Goal: Use online tool/utility: Utilize a website feature to perform a specific function

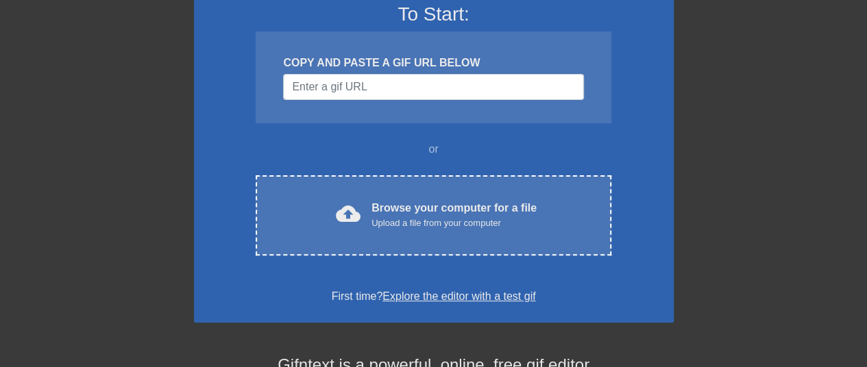
scroll to position [137, 0]
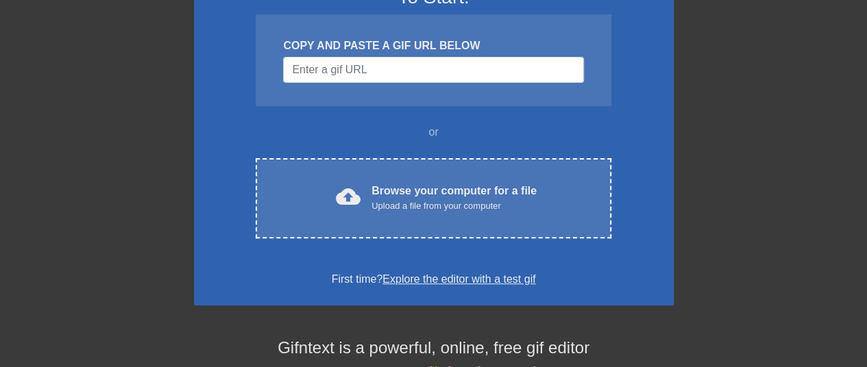
click at [330, 239] on div "To Start: COPY AND PASTE A GIF URL BELOW or cloud_upload Browse your computer f…" at bounding box center [434, 137] width 480 height 338
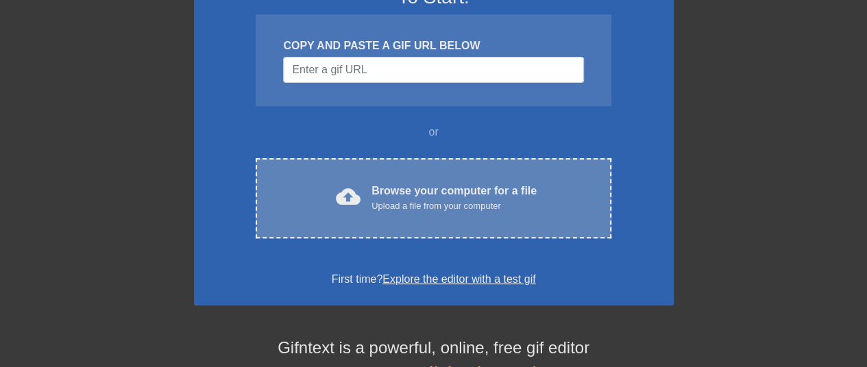
click at [330, 219] on div "cloud_upload Browse your computer for a file Upload a file from your computer C…" at bounding box center [433, 198] width 355 height 80
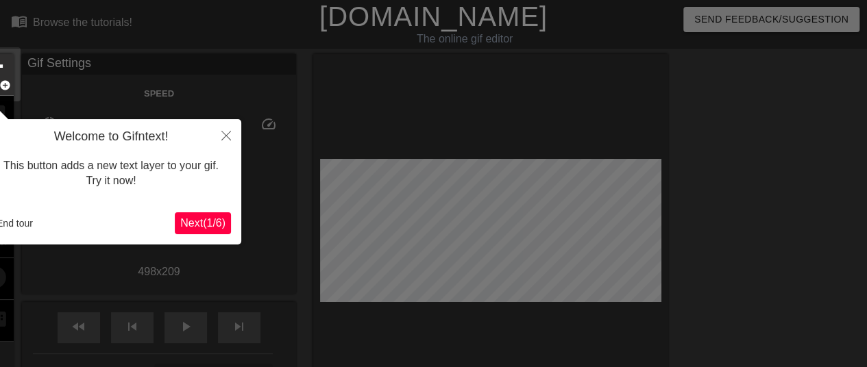
scroll to position [34, 0]
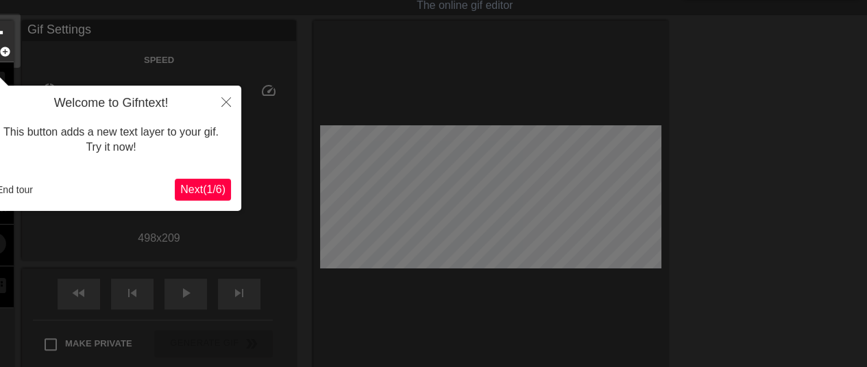
click at [209, 190] on span "Next ( 1 / 6 )" at bounding box center [202, 190] width 45 height 12
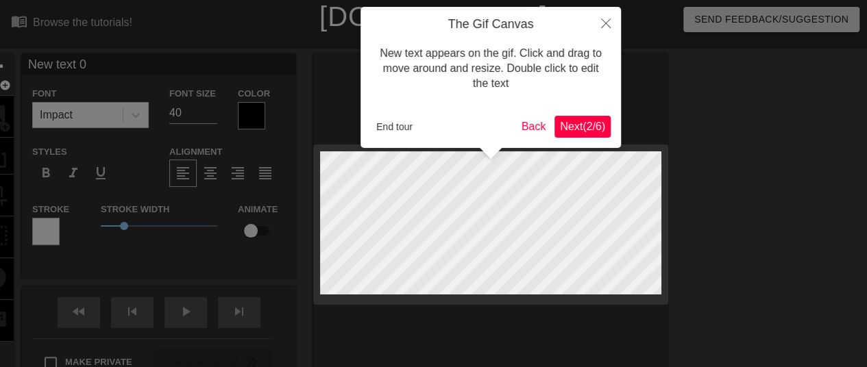
click at [569, 125] on span "Next ( 2 / 6 )" at bounding box center [582, 127] width 45 height 12
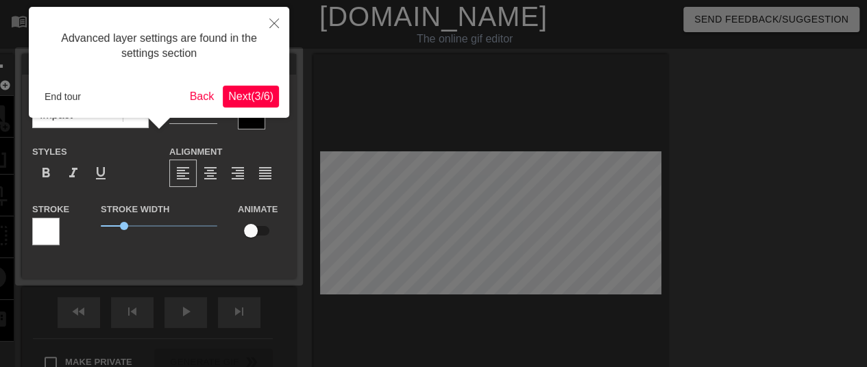
click at [238, 90] on span "Next ( 3 / 6 )" at bounding box center [250, 96] width 45 height 12
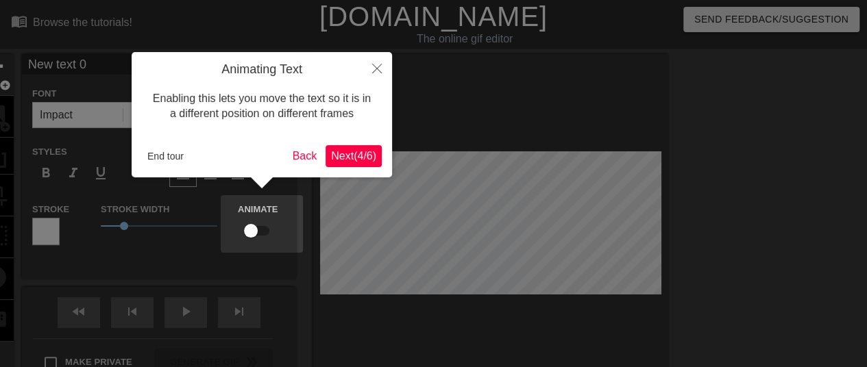
click at [339, 154] on span "Next ( 4 / 6 )" at bounding box center [353, 156] width 45 height 12
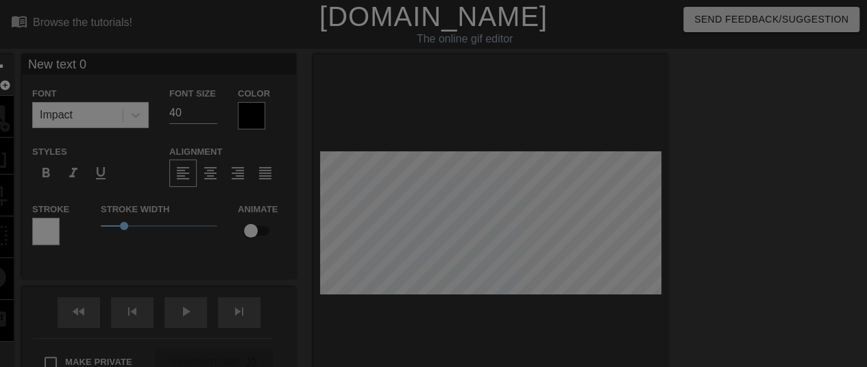
scroll to position [191, 0]
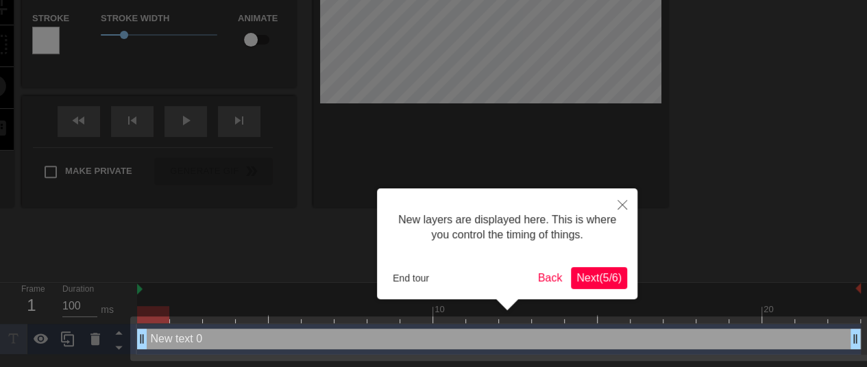
click at [589, 278] on span "Next ( 5 / 6 )" at bounding box center [598, 278] width 45 height 12
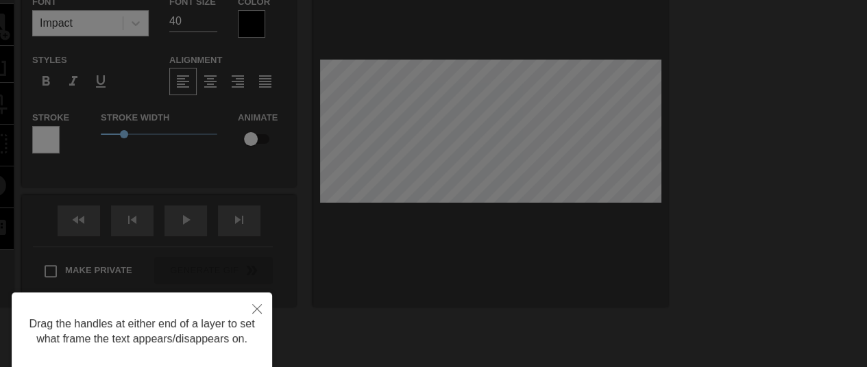
scroll to position [137, 0]
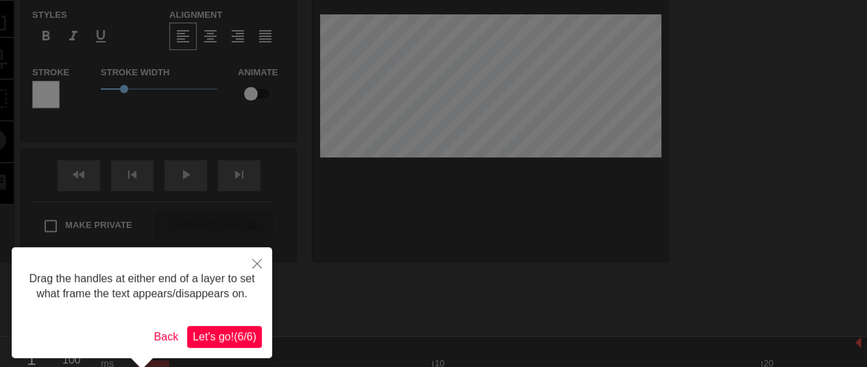
click at [206, 339] on span "Let's go! ( 6 / 6 )" at bounding box center [225, 337] width 64 height 12
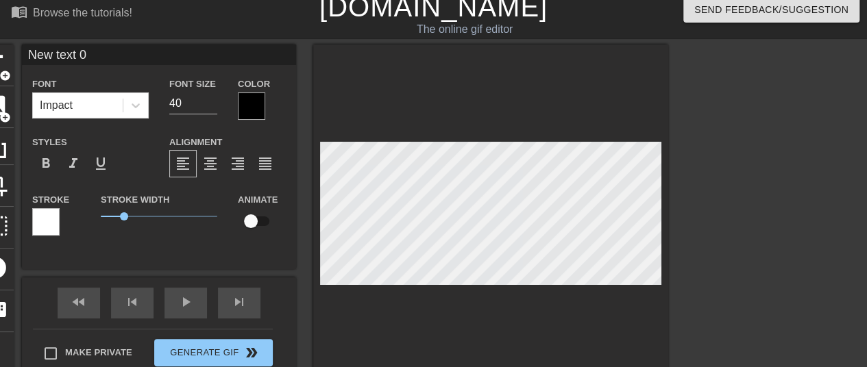
scroll to position [0, 0]
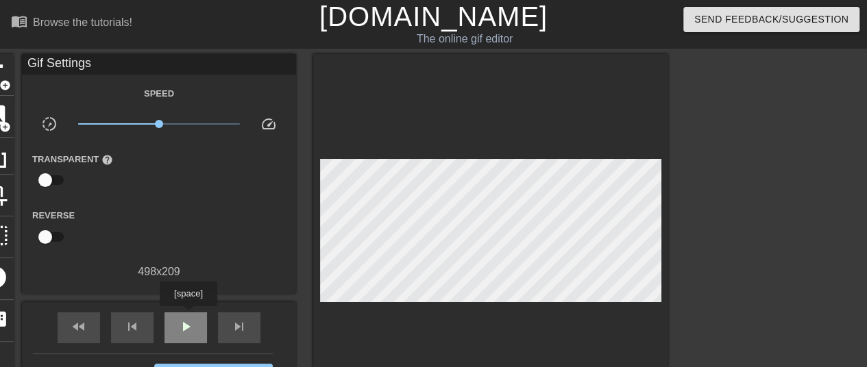
click at [188, 316] on div "play_arrow" at bounding box center [185, 327] width 42 height 31
click at [188, 316] on div "pause" at bounding box center [185, 327] width 42 height 31
click at [188, 316] on div "play_arrow" at bounding box center [185, 327] width 42 height 31
click at [188, 316] on div "pause" at bounding box center [185, 327] width 42 height 31
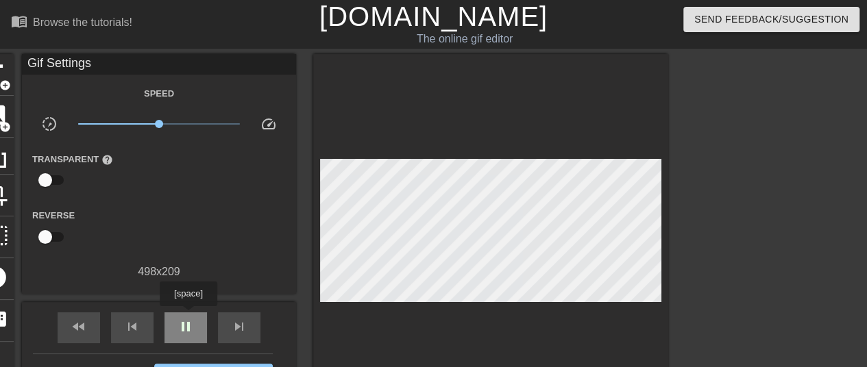
click at [188, 316] on div "pause" at bounding box center [185, 327] width 42 height 31
click at [188, 316] on div "play_arrow" at bounding box center [185, 327] width 42 height 31
click at [188, 316] on div "pause" at bounding box center [185, 327] width 42 height 31
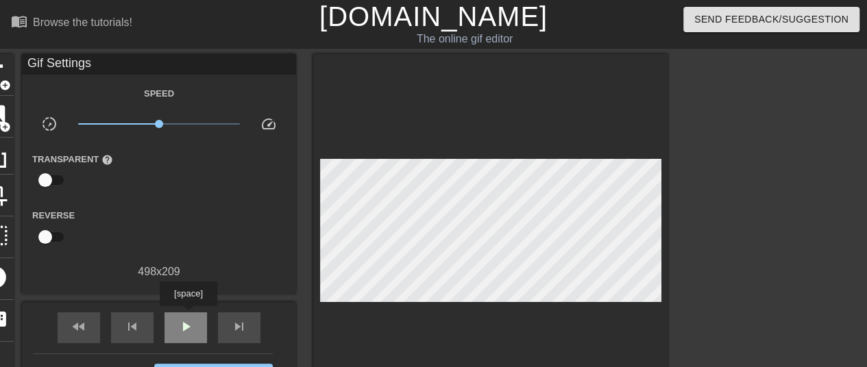
click at [188, 316] on div "play_arrow" at bounding box center [185, 327] width 42 height 31
click at [191, 327] on span "play_arrow" at bounding box center [185, 327] width 16 height 16
click at [191, 327] on span "pause" at bounding box center [185, 327] width 16 height 16
click at [191, 327] on span "play_arrow" at bounding box center [185, 327] width 16 height 16
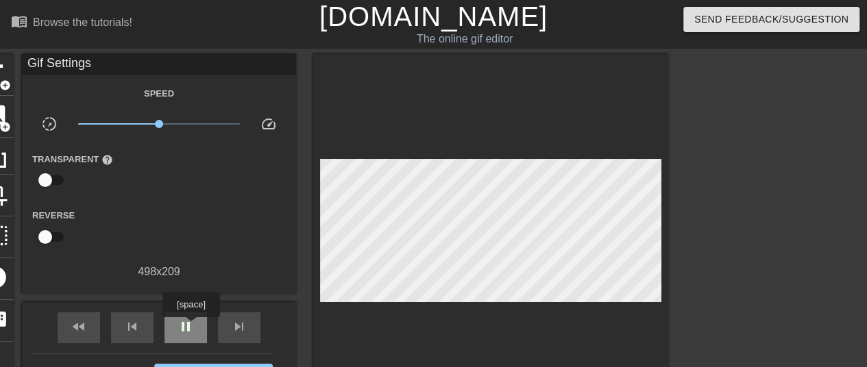
click at [191, 327] on span "pause" at bounding box center [185, 327] width 16 height 16
click at [191, 327] on span "play_arrow" at bounding box center [185, 327] width 16 height 16
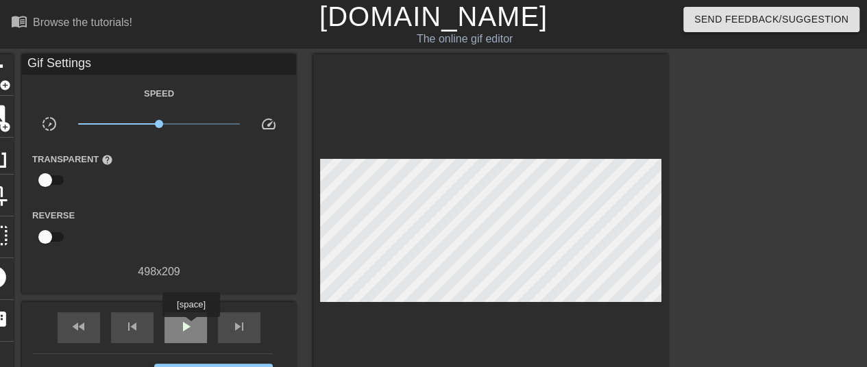
click at [191, 327] on span "play_arrow" at bounding box center [185, 327] width 16 height 16
click at [141, 330] on div "skip_previous" at bounding box center [132, 327] width 42 height 31
click at [199, 324] on div "pause" at bounding box center [185, 327] width 42 height 31
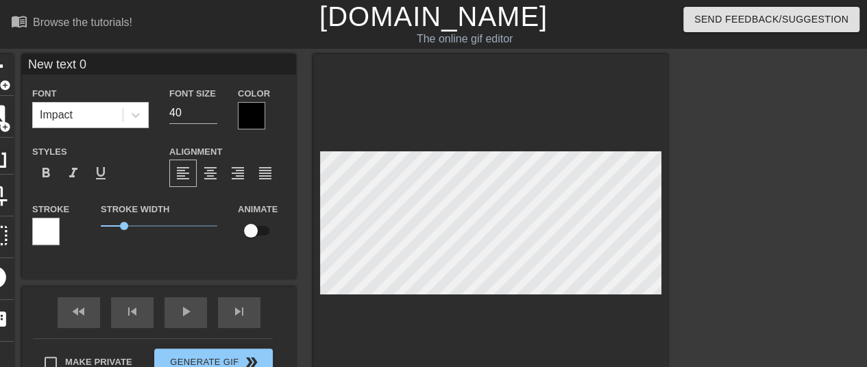
scroll to position [1, 3]
type input "s"
type textarea "s"
type input "si"
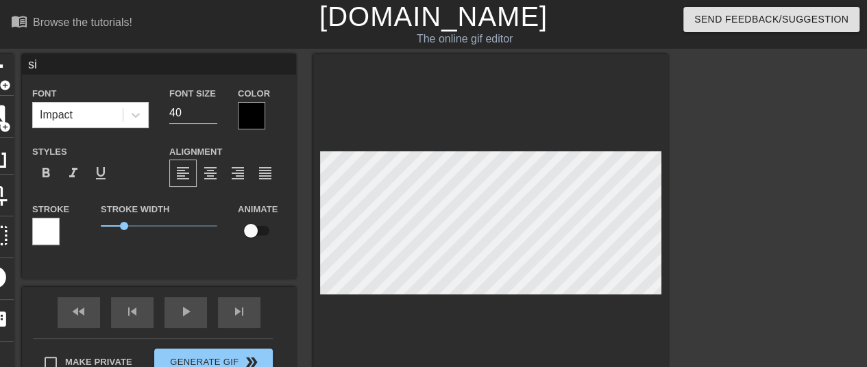
type textarea "si"
type input "sig"
type textarea "sig"
type input "sign"
type textarea "sign"
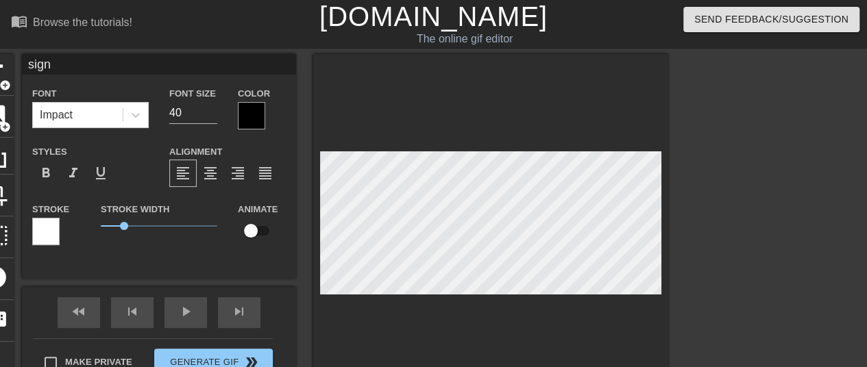
type input "sign"
type textarea "sign"
type input "sign u"
type textarea "sign u"
type input "sign up"
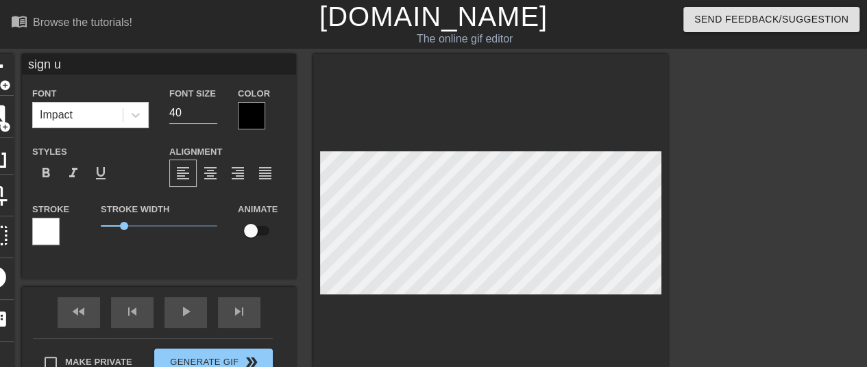
type textarea "sign up"
type input "sign up"
type textarea "sign up"
type input "sign up o"
type textarea "sign up o"
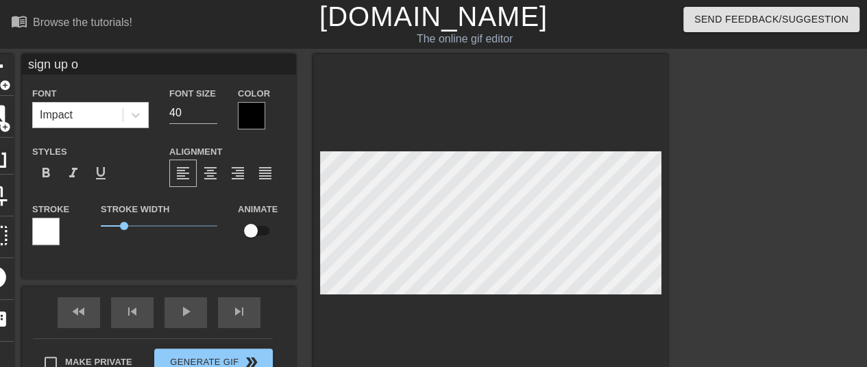
type input "sign up"
type textarea "sign up"
type input "sign up f"
type textarea "sign up f"
type input "sign up fo"
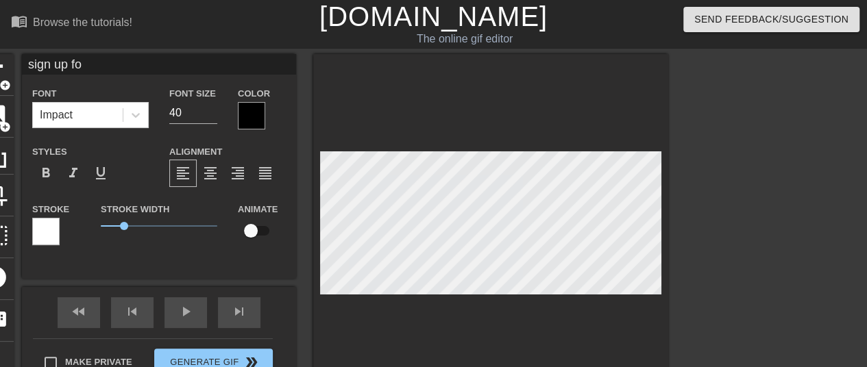
type textarea "sign up for"
type input "sign up for"
type textarea "sign up for"
type input "sign up for j"
type textarea "sign up for j"
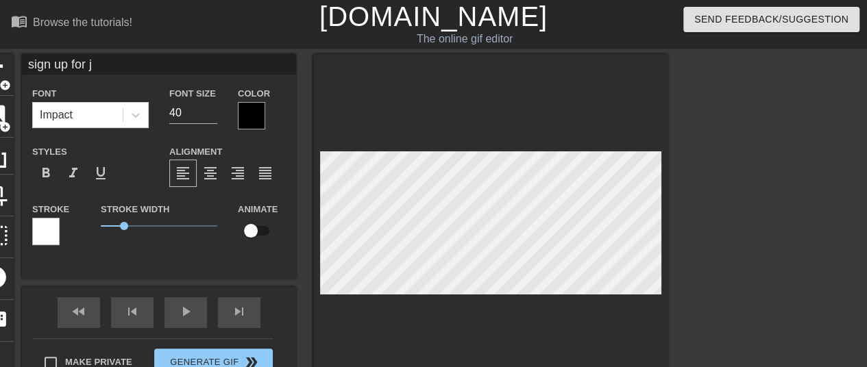
type input "sign up for [PERSON_NAME]"
type textarea "sign up for [PERSON_NAME]"
type input "sign up for [PERSON_NAME]"
type textarea "sign up for [PERSON_NAME]"
type input "sign up for [PERSON_NAME]"
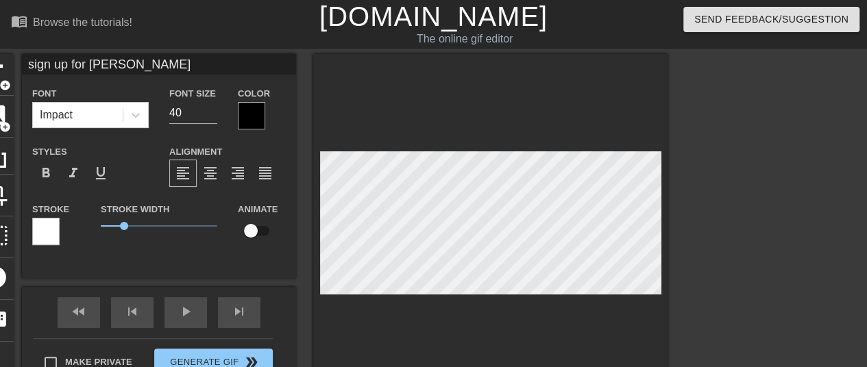
type textarea "sign up for [PERSON_NAME]"
type input "sign up for [PERSON_NAME]'"
type textarea "sign up for [PERSON_NAME]'s"
type input "sign up for [PERSON_NAME]'s"
type textarea "sign up for [PERSON_NAME]'s"
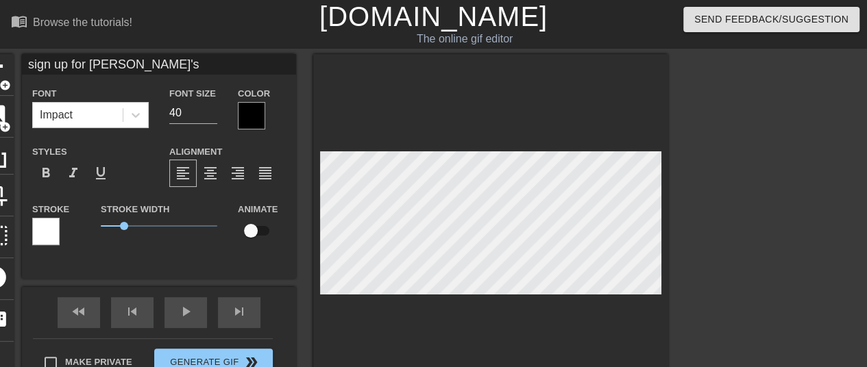
type input "sign up for [PERSON_NAME]'s n"
type textarea "sign up for [PERSON_NAME]'s n"
type input "sign up for [PERSON_NAME]'s ne"
type textarea "sign up for [PERSON_NAME]'s ne"
type input "sign up for [PERSON_NAME]'s new"
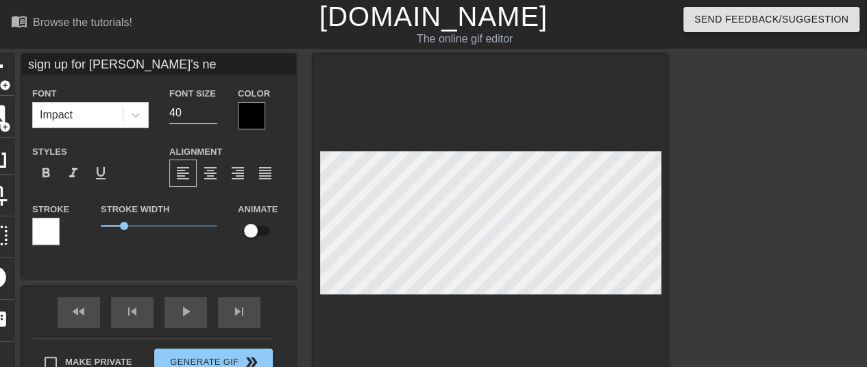
type textarea "sign up for [PERSON_NAME]'s new"
type input "sign up for [PERSON_NAME]'s news"
type textarea "sign up for [PERSON_NAME]'s news"
type input "sign up for [PERSON_NAME]'s newsl"
type textarea "sign up for [PERSON_NAME]'s newsl"
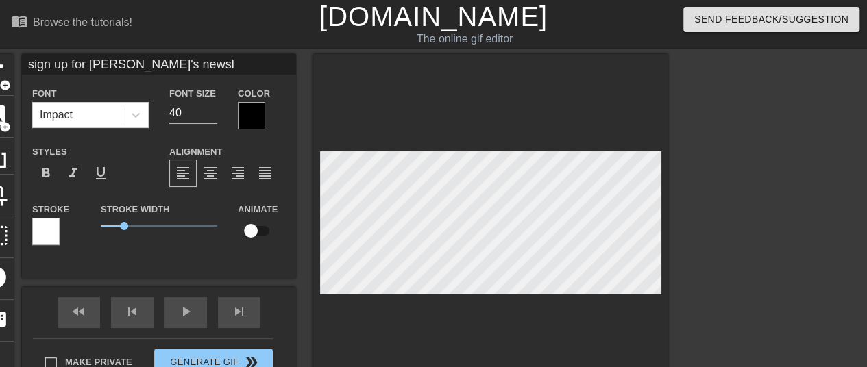
type input "sign up for [PERSON_NAME]'s newsle"
type textarea "sign up for [PERSON_NAME]'s newsle"
type input "sign up for [PERSON_NAME]'s newslet"
type textarea "sign up for [PERSON_NAME]'s newslet"
type input "sign up for [PERSON_NAME]'s newslett"
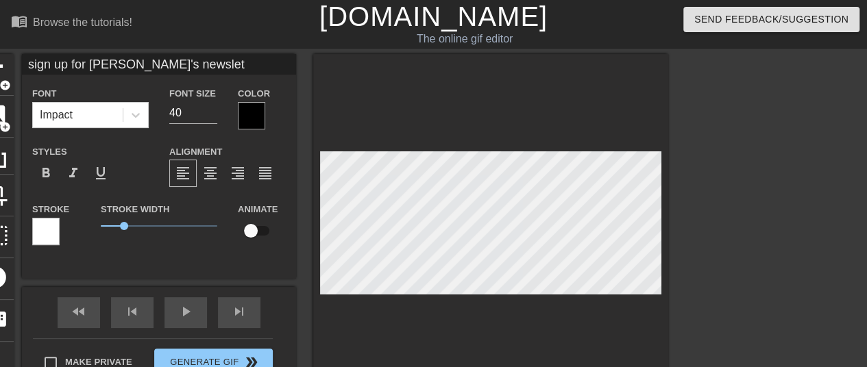
type textarea "sign up for [PERSON_NAME]'s newslett"
type input "sign up for [PERSON_NAME]'s newslette"
type textarea "sign up for [PERSON_NAME]'s newslette"
type input "sign up for [PERSON_NAME]'s newsletter"
type textarea "sign up for [PERSON_NAME]'s newsletter"
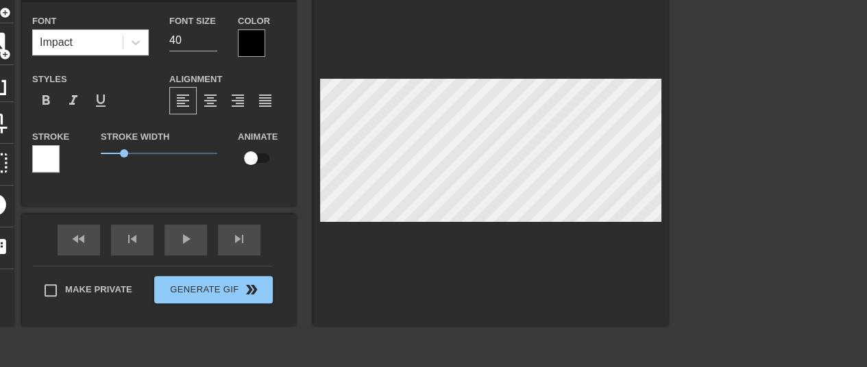
scroll to position [137, 0]
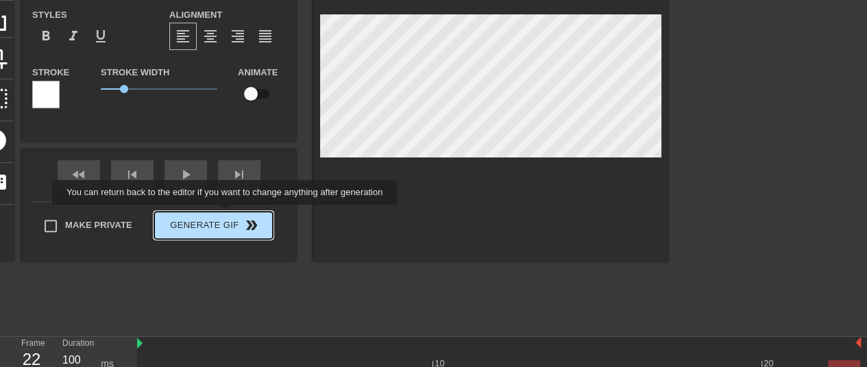
click at [226, 215] on div "fast_rewind skip_previous play_arrow skip_next Make Private Generate Gif double…" at bounding box center [159, 206] width 274 height 112
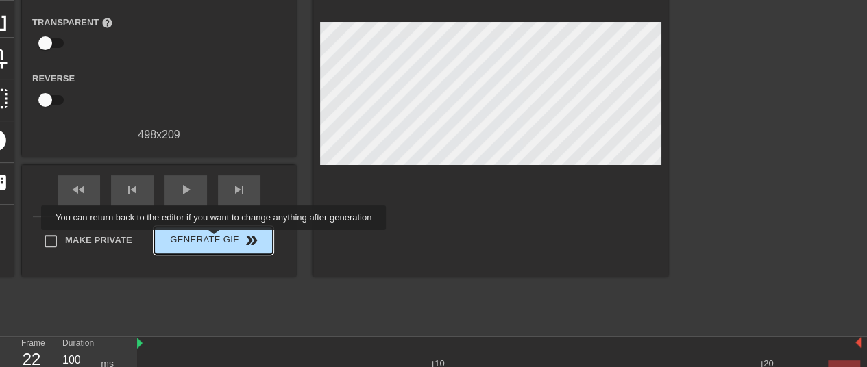
click at [215, 240] on span "Generate Gif double_arrow" at bounding box center [214, 240] width 108 height 16
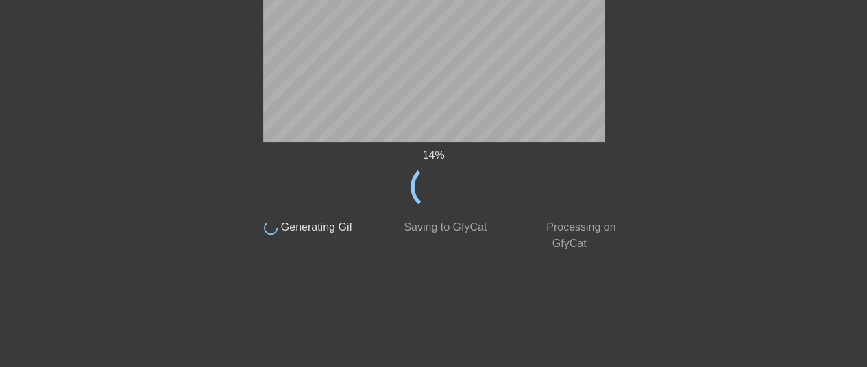
scroll to position [0, 0]
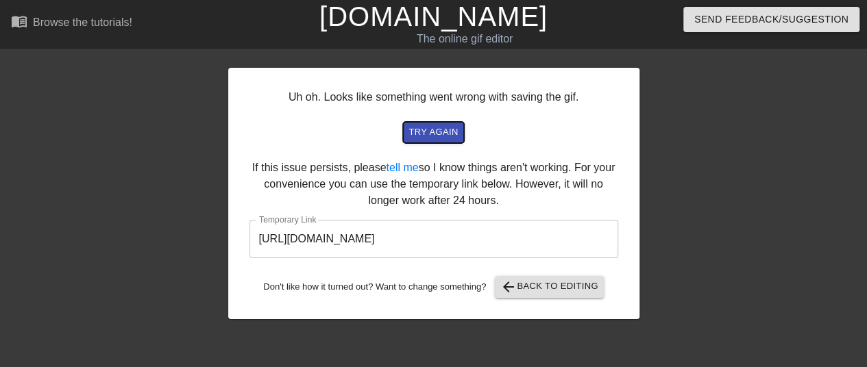
click at [422, 134] on span "try again" at bounding box center [432, 133] width 49 height 16
click at [521, 289] on span "arrow_back Back to Editing" at bounding box center [549, 287] width 98 height 16
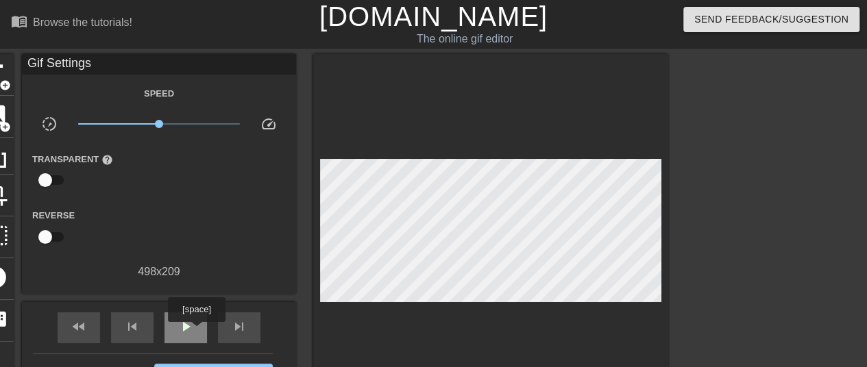
click at [197, 332] on div "play_arrow" at bounding box center [185, 327] width 42 height 31
